Goal: Task Accomplishment & Management: Manage account settings

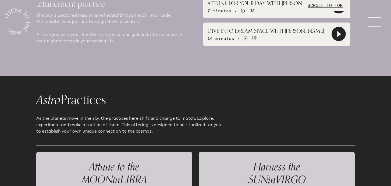
scroll to position [455, 0]
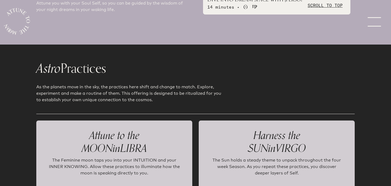
click at [374, 26] on link "menu" at bounding box center [377, 21] width 27 height 43
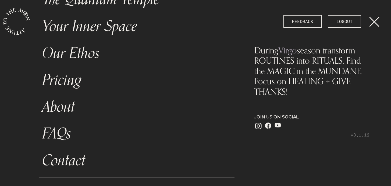
scroll to position [0, 0]
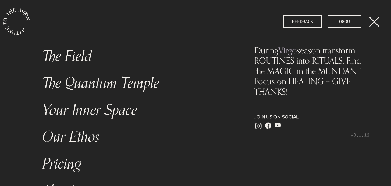
click at [80, 56] on link "The Field" at bounding box center [137, 56] width 196 height 27
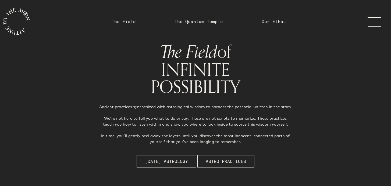
click at [376, 23] on link "menu" at bounding box center [377, 21] width 27 height 43
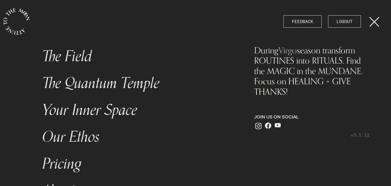
click at [119, 83] on link "The Quantum Temple" at bounding box center [137, 83] width 196 height 27
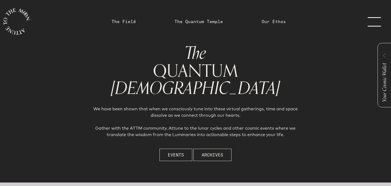
click at [377, 24] on link "menu" at bounding box center [377, 21] width 27 height 43
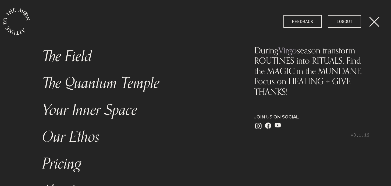
click at [120, 110] on link "Your Inner Space" at bounding box center [137, 110] width 196 height 27
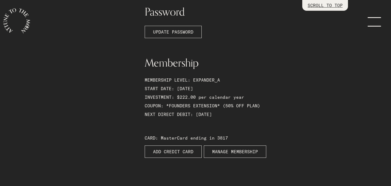
scroll to position [215, 0]
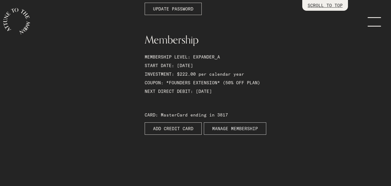
click at [229, 127] on span "MANAGE MEMBERSHIP" at bounding box center [235, 129] width 46 height 6
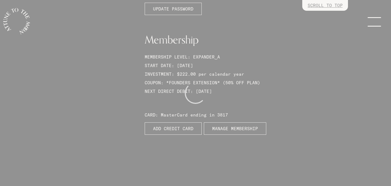
click at [251, 87] on div at bounding box center [195, 93] width 391 height 186
